Goal: Task Accomplishment & Management: Use online tool/utility

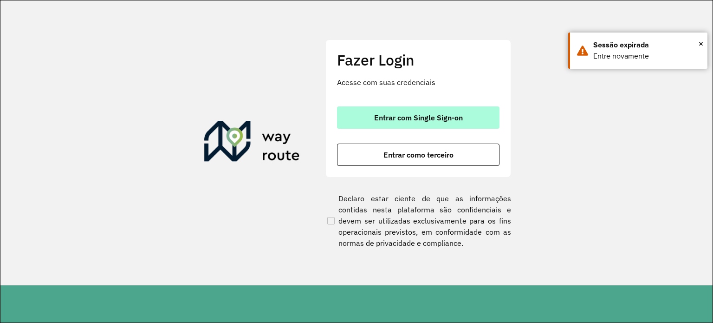
click at [354, 113] on button "Entrar com Single Sign-on" at bounding box center [418, 117] width 163 height 22
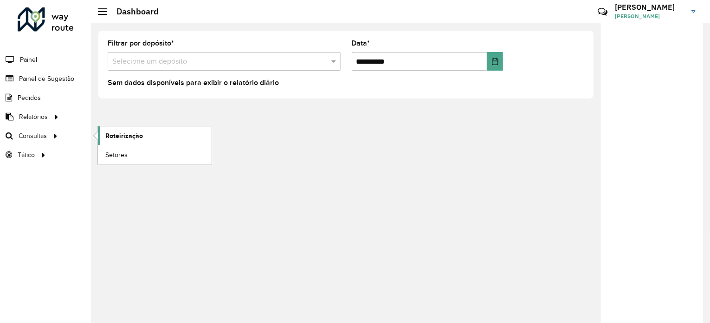
click at [181, 138] on link "Roteirização" at bounding box center [155, 135] width 114 height 19
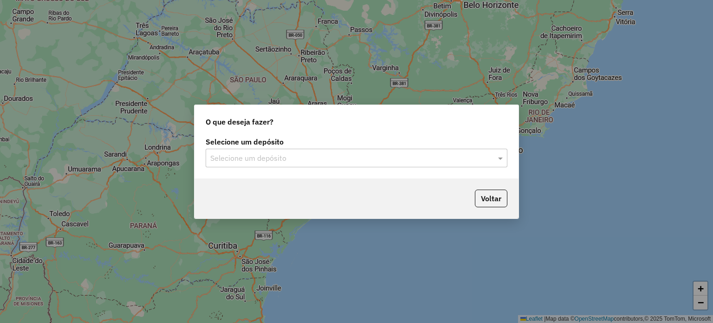
click at [248, 158] on input "text" at bounding box center [347, 158] width 274 height 11
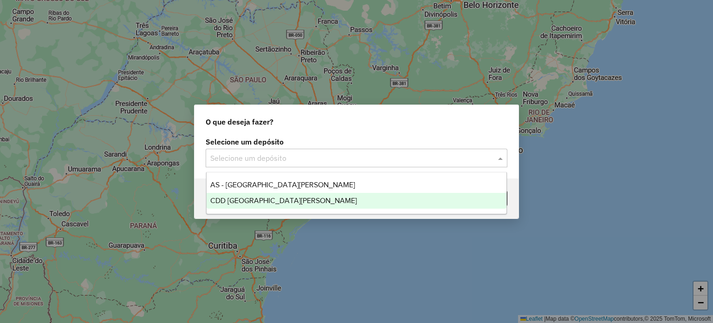
drag, startPoint x: 261, startPoint y: 193, endPoint x: 295, endPoint y: 199, distance: 34.3
click at [261, 194] on div "CDD [GEOGRAPHIC_DATA]" at bounding box center [357, 201] width 300 height 16
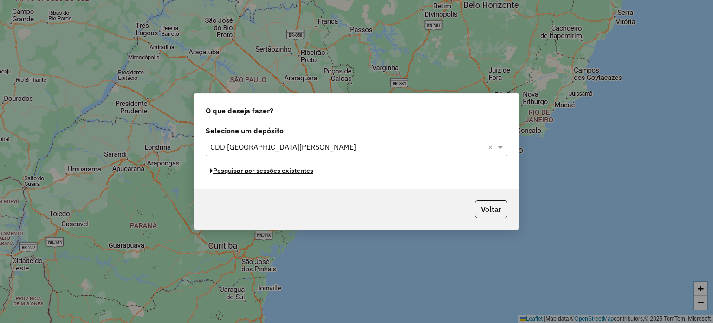
click at [273, 172] on button "Pesquisar por sessões existentes" at bounding box center [262, 170] width 112 height 14
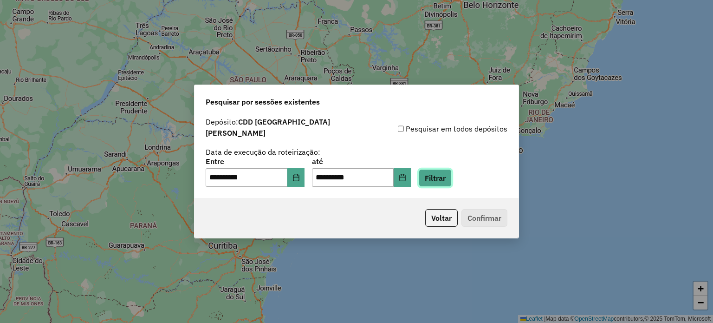
click at [446, 170] on button "Filtrar" at bounding box center [435, 178] width 33 height 18
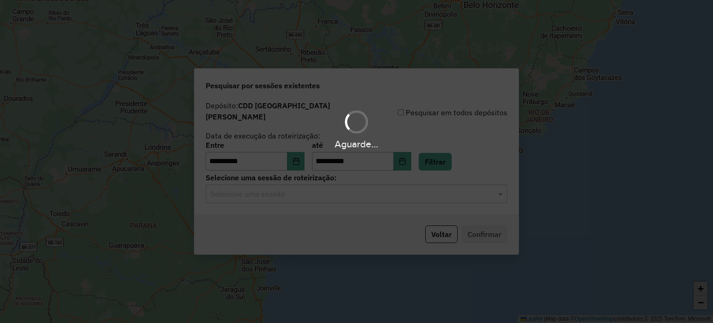
click at [260, 190] on input "text" at bounding box center [347, 194] width 274 height 11
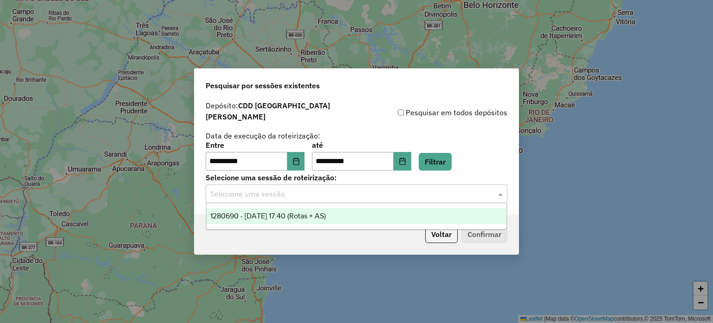
click at [277, 214] on span "1280690 - 23/09/2025 17:40 (Rotas + AS)" at bounding box center [268, 216] width 116 height 8
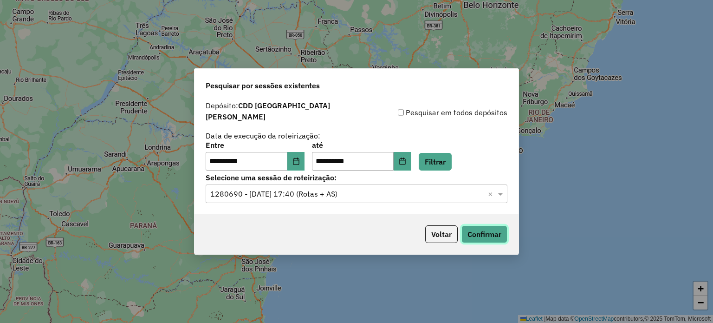
click at [467, 225] on button "Confirmar" at bounding box center [485, 234] width 46 height 18
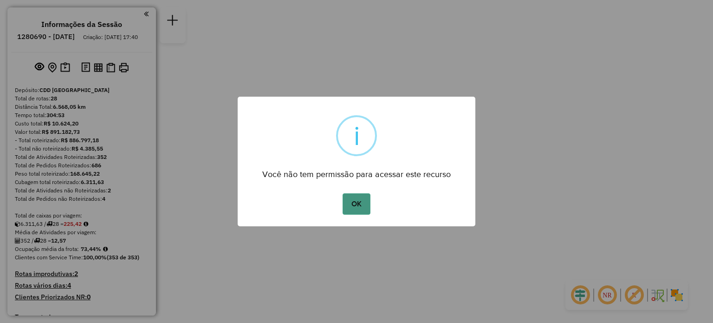
click at [355, 206] on button "OK" at bounding box center [356, 203] width 27 height 21
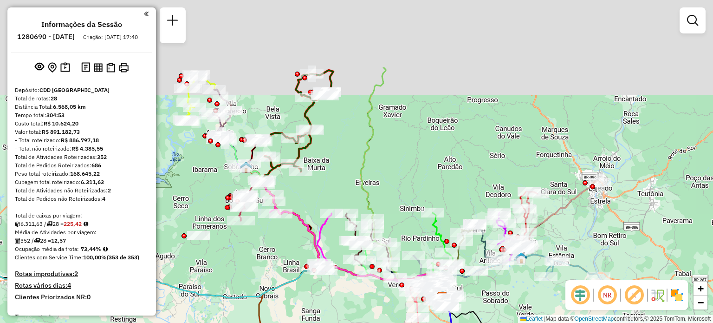
drag, startPoint x: 306, startPoint y: 153, endPoint x: 308, endPoint y: 215, distance: 62.7
click at [310, 223] on icon at bounding box center [293, 225] width 62 height 91
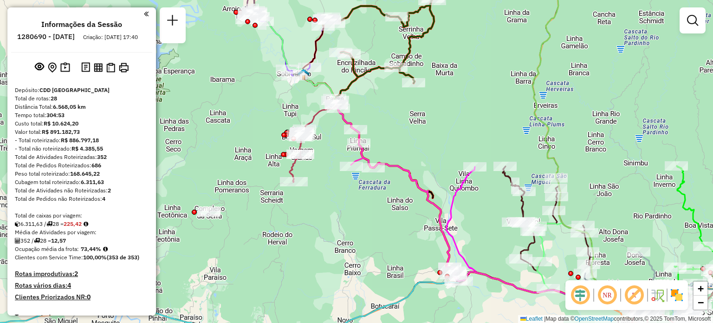
click at [204, 216] on div at bounding box center [208, 211] width 23 height 9
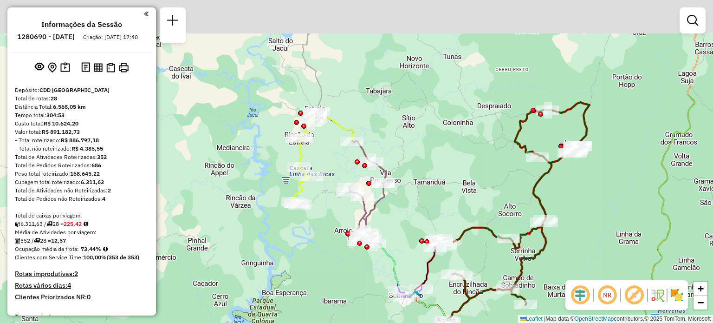
drag, startPoint x: 357, startPoint y: 29, endPoint x: 325, endPoint y: 156, distance: 130.1
click at [325, 156] on div "Janela de atendimento Grade de atendimento Capacidade Transportadoras Veículos …" at bounding box center [356, 161] width 713 height 323
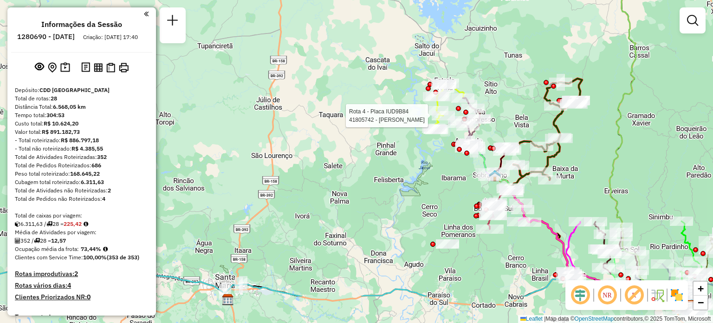
drag, startPoint x: 418, startPoint y: 208, endPoint x: 415, endPoint y: 177, distance: 31.3
click at [416, 178] on div "Rota 4 - Placa IUD9B84 41805742 - CLAIR JOSE DA [PERSON_NAME] de atendimento Gr…" at bounding box center [356, 161] width 713 height 323
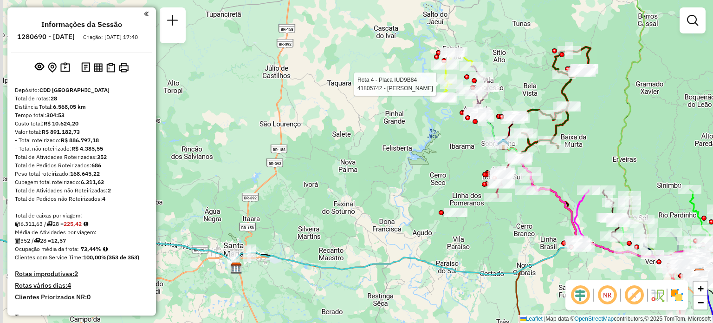
drag, startPoint x: 273, startPoint y: 221, endPoint x: 634, endPoint y: 219, distance: 361.2
click at [634, 219] on div "Rota 4 - Placa IUD9B84 41805742 - CLAIR JOSE DA [PERSON_NAME] de atendimento Gr…" at bounding box center [356, 161] width 713 height 323
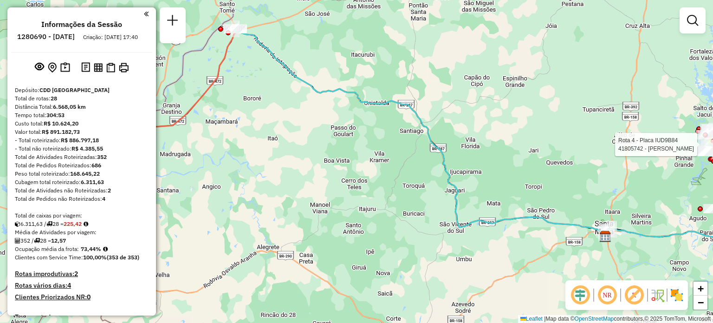
drag, startPoint x: 361, startPoint y: 40, endPoint x: 436, endPoint y: 183, distance: 161.6
click at [436, 183] on div "Rota 4 - Placa IUD9B84 41805742 - CLAIR JOSE DA [PERSON_NAME] de atendimento Gr…" at bounding box center [356, 161] width 713 height 323
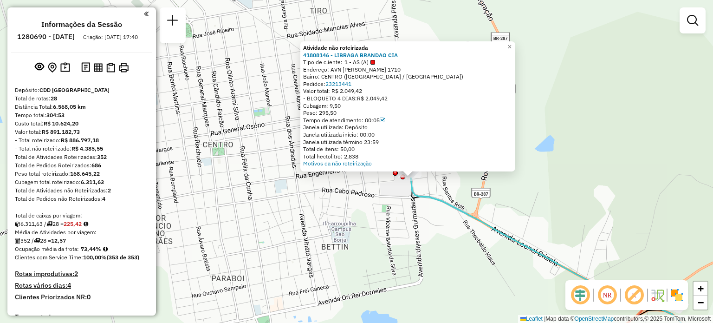
click at [440, 221] on div "Atividade não roteirizada 41808146 - LIBRAGA BRANDAO CIA Tipo de cliente: 1 - A…" at bounding box center [356, 161] width 713 height 323
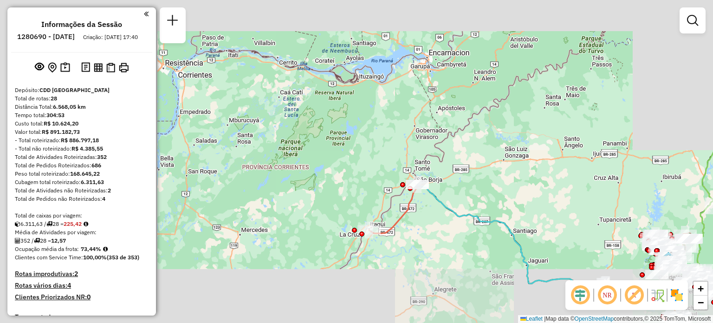
drag, startPoint x: 440, startPoint y: 208, endPoint x: 431, endPoint y: 189, distance: 20.1
click at [431, 189] on icon at bounding box center [567, 237] width 301 height 106
